Goal: Information Seeking & Learning: Find specific page/section

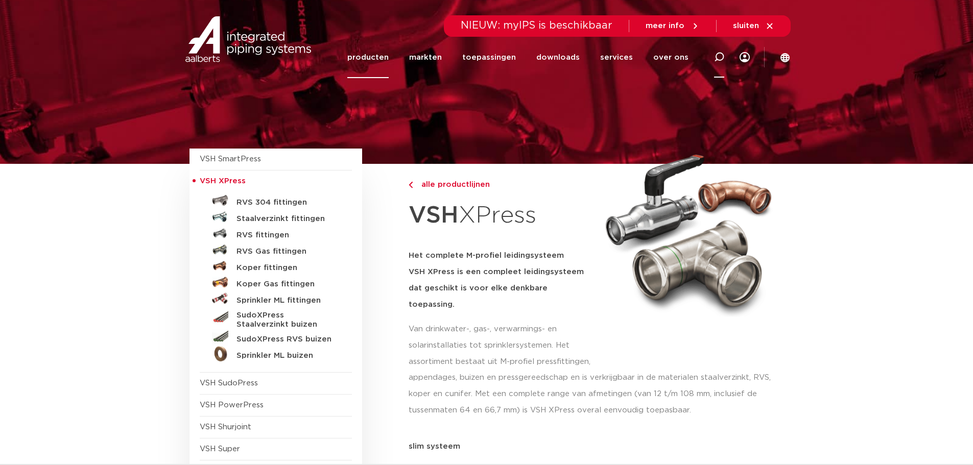
click at [719, 60] on icon at bounding box center [719, 57] width 12 height 12
click at [288, 200] on h5 "RVS 304 fittingen" at bounding box center [287, 202] width 101 height 9
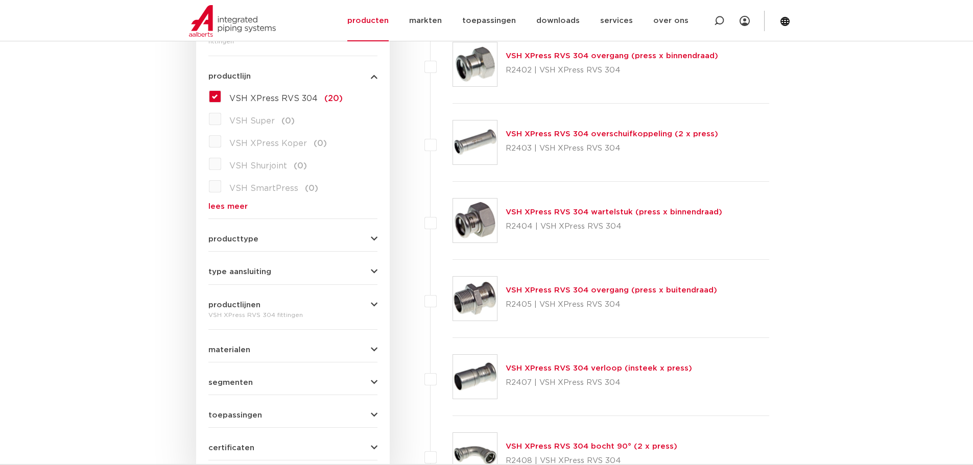
scroll to position [255, 0]
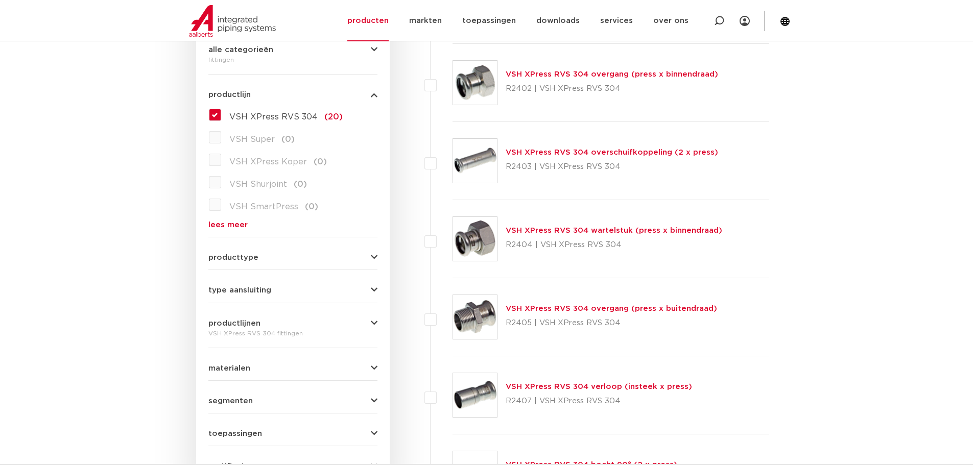
click at [544, 79] on div "VSH XPress RVS 304 overgang (press x binnendraad) R2402 | VSH XPress RVS 304" at bounding box center [612, 82] width 213 height 29
click at [543, 74] on link "VSH XPress RVS 304 overgang (press x binnendraad)" at bounding box center [612, 75] width 213 height 8
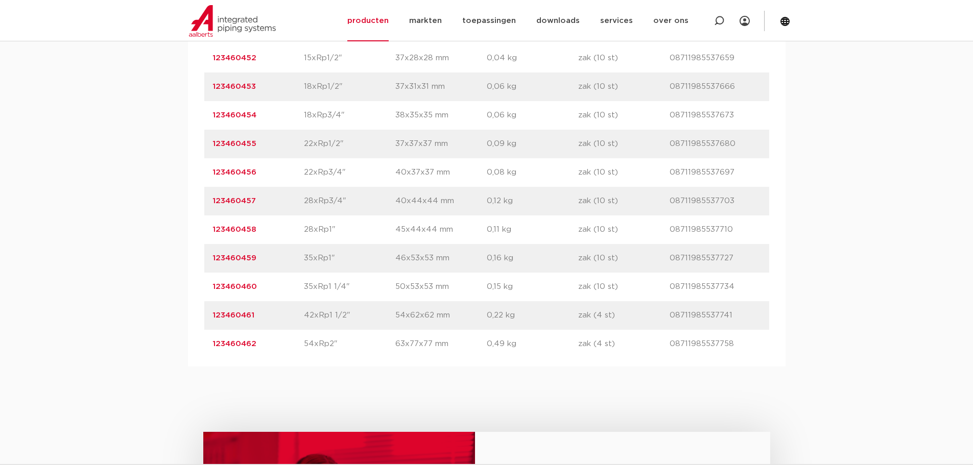
scroll to position [920, 0]
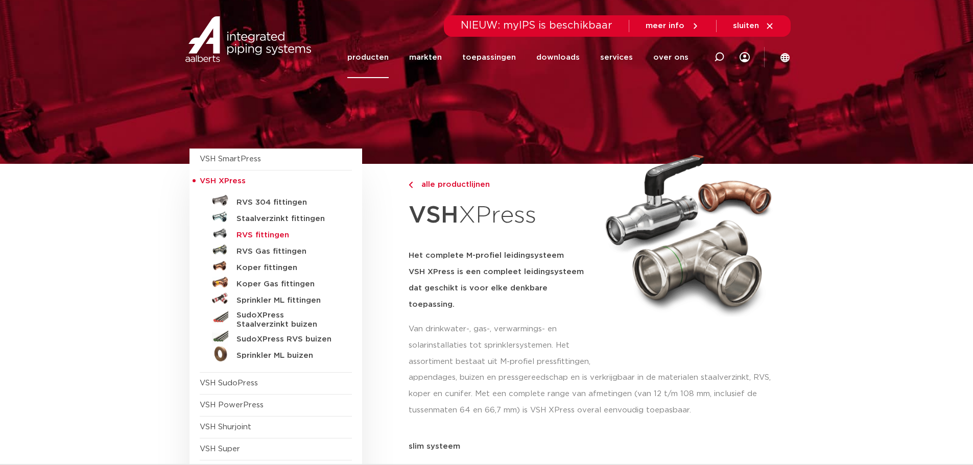
click at [247, 236] on h5 "RVS fittingen" at bounding box center [287, 235] width 101 height 9
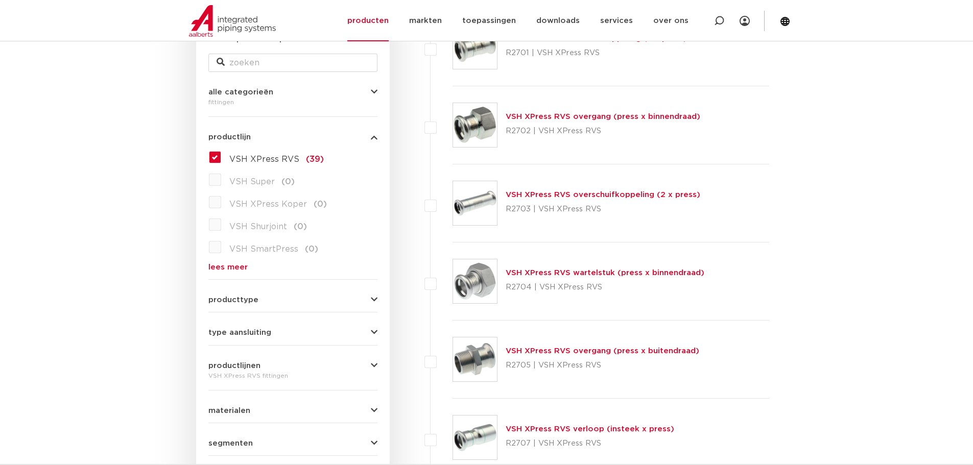
scroll to position [204, 0]
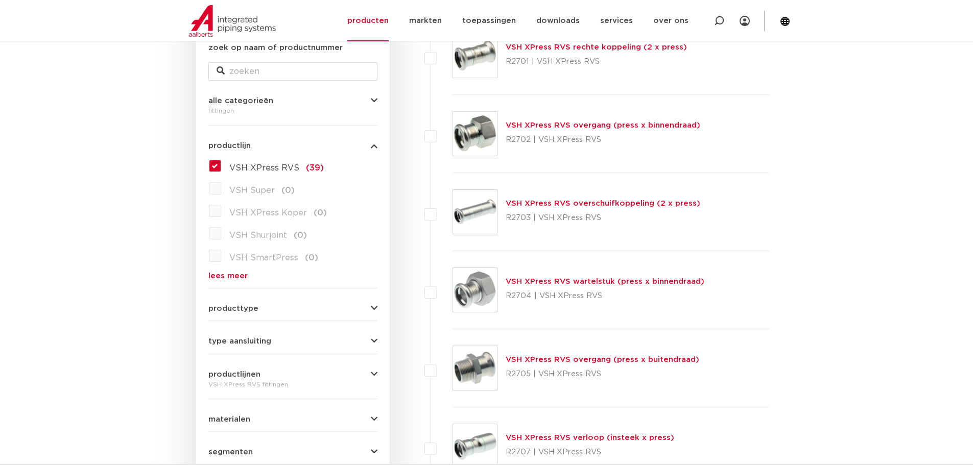
click at [562, 122] on link "VSH XPress RVS overgang (press x binnendraad)" at bounding box center [603, 126] width 195 height 8
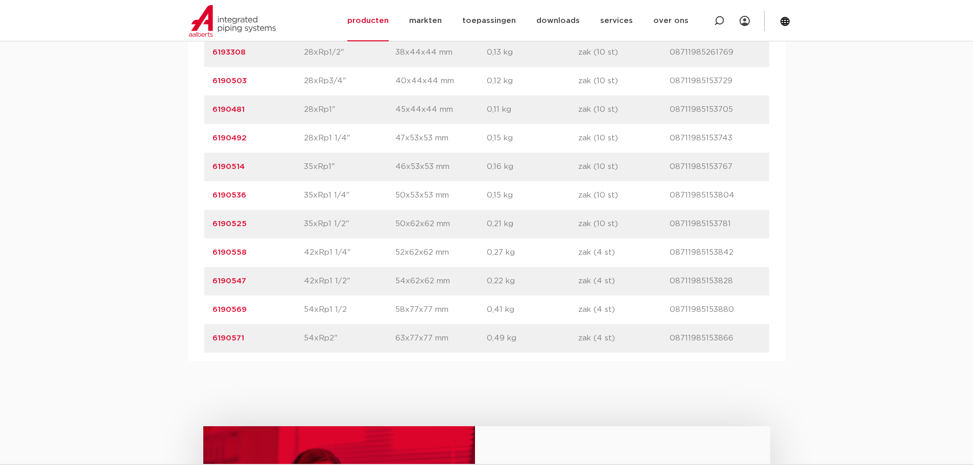
scroll to position [971, 0]
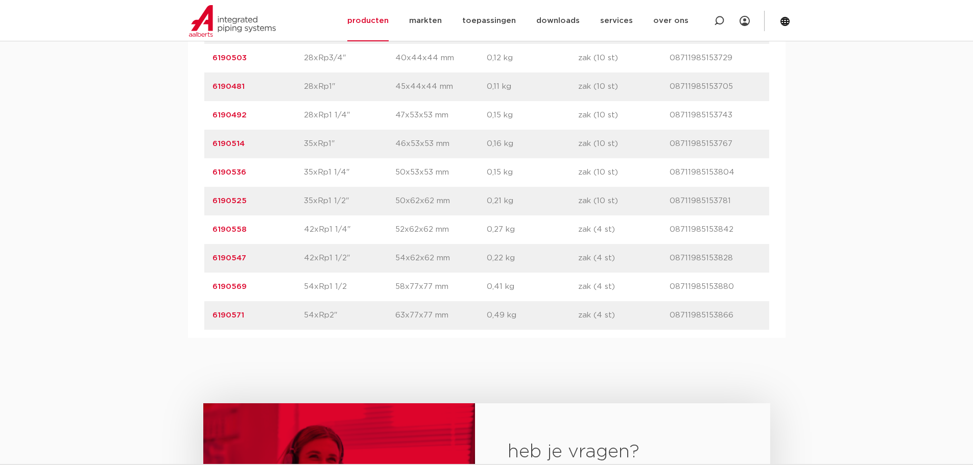
click at [191, 134] on div "artikelnummer afmeting afmetingen gewicht verpakking gtin artikelnummer 6190415…" at bounding box center [487, 58] width 598 height 560
